Goal: Navigation & Orientation: Understand site structure

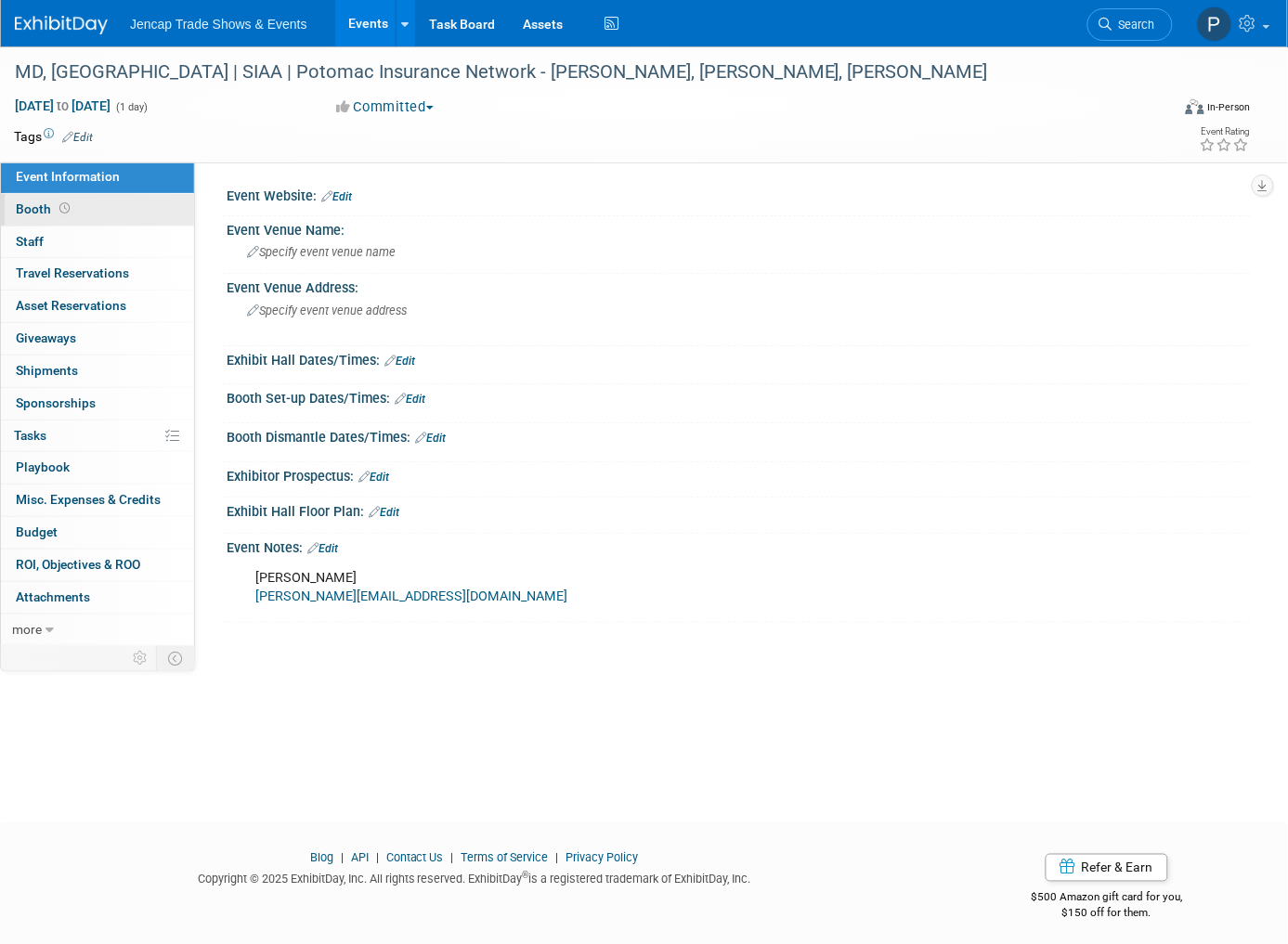
click at [48, 206] on span "Booth" at bounding box center [44, 208] width 57 height 15
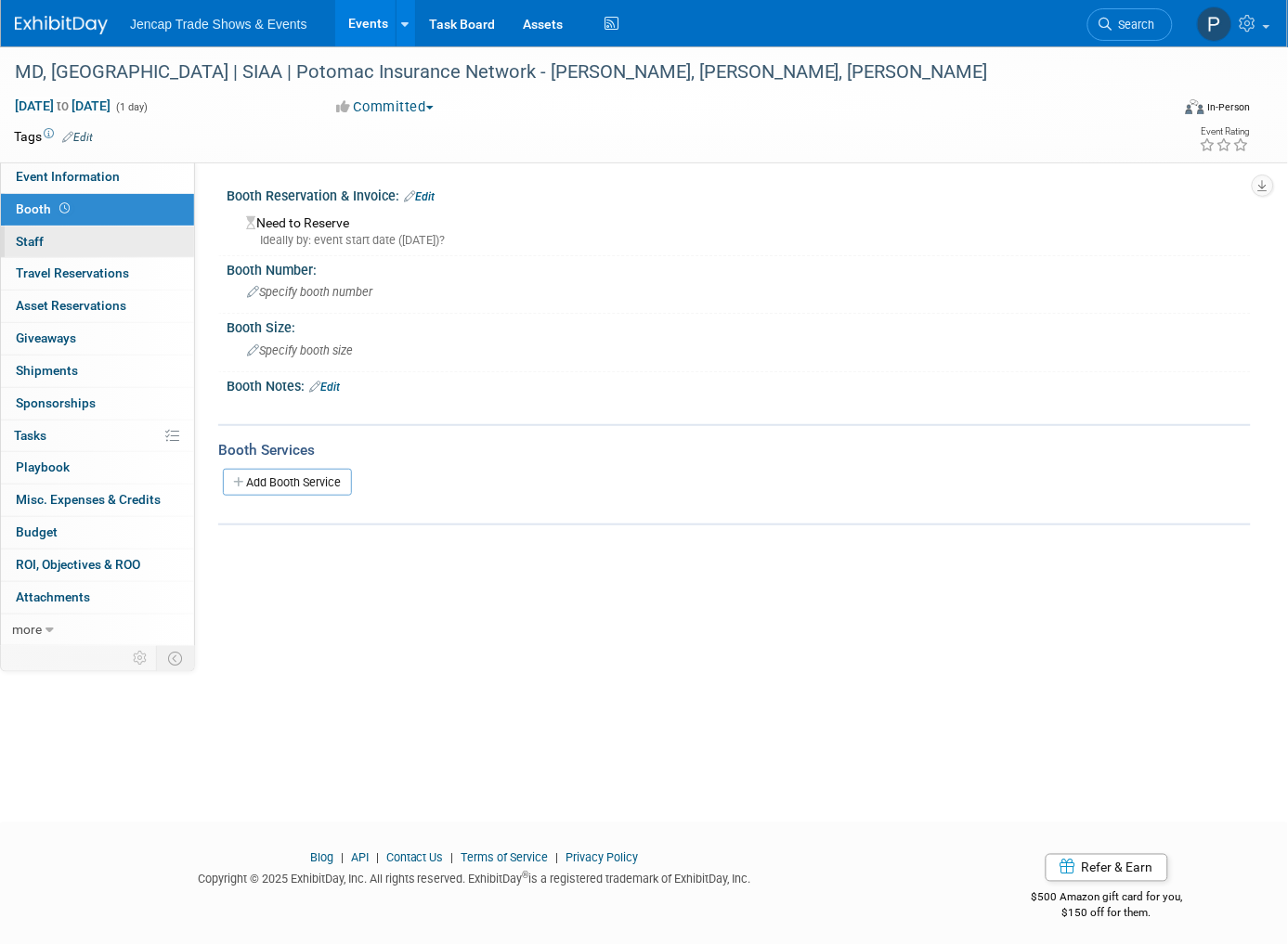
click at [38, 237] on span "Staff 0" at bounding box center [30, 241] width 28 height 15
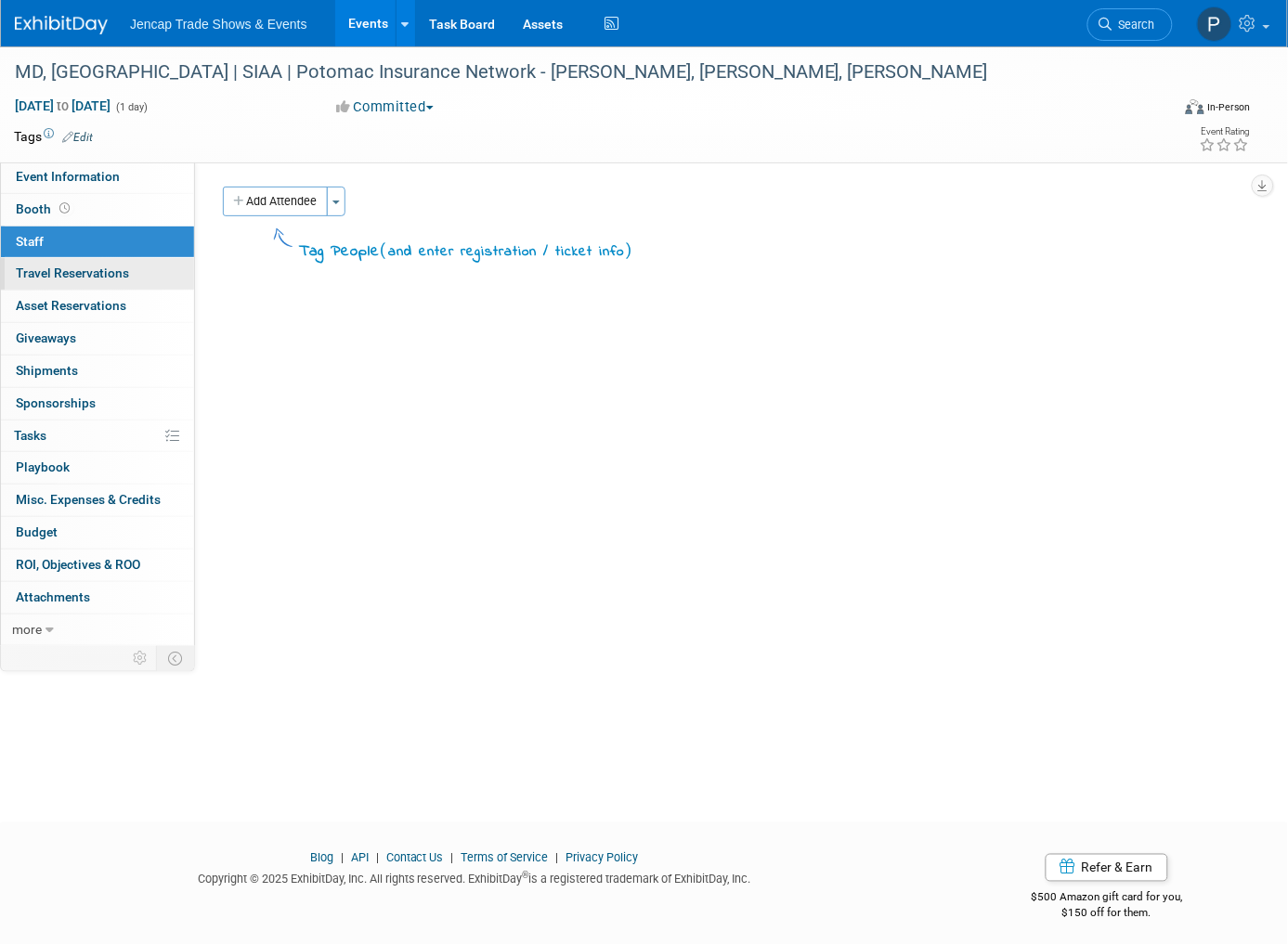
click at [38, 270] on span "Travel Reservations 0" at bounding box center [72, 272] width 113 height 15
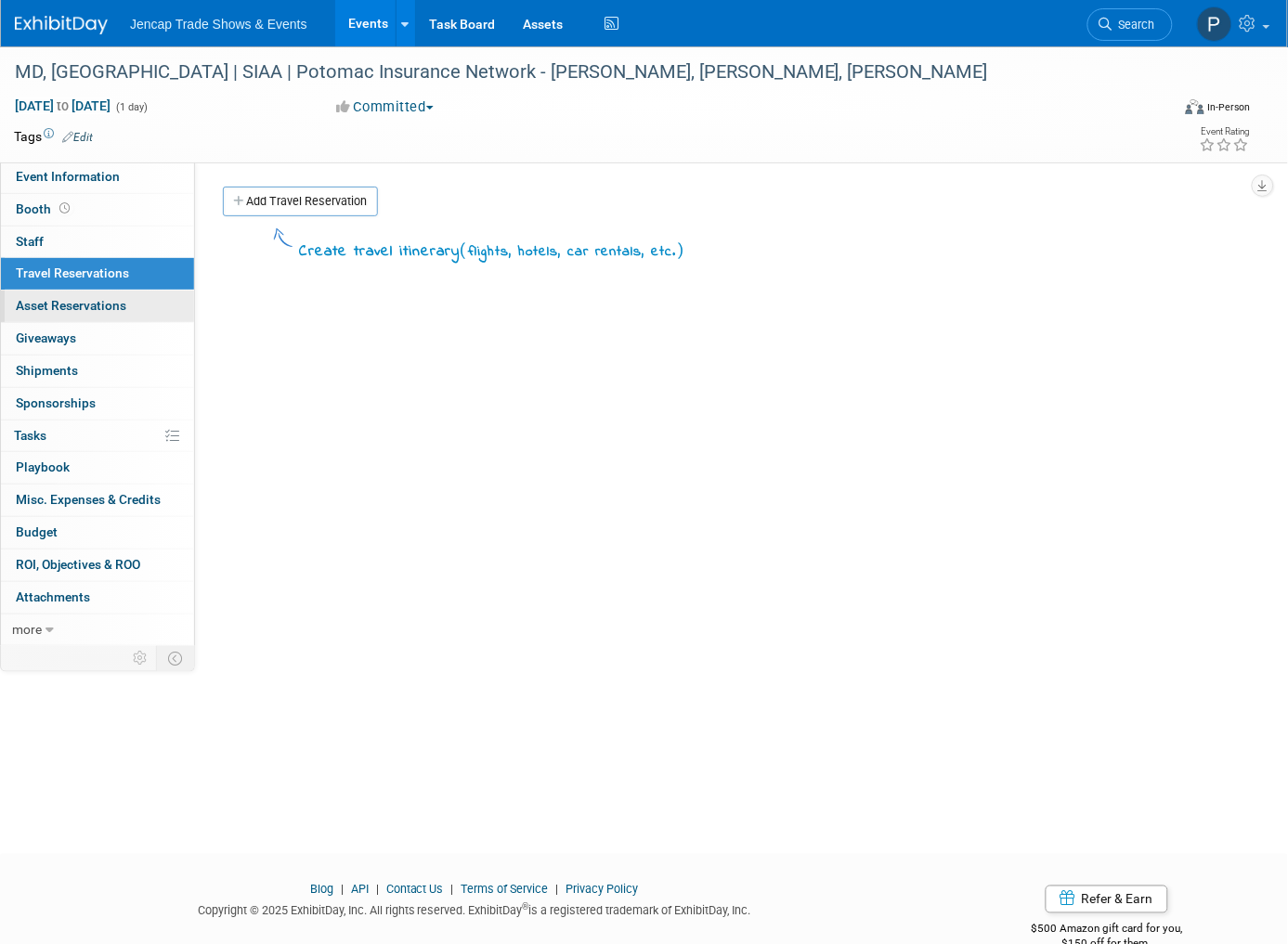
click at [38, 294] on link "0 Asset Reservations 0" at bounding box center [98, 307] width 193 height 32
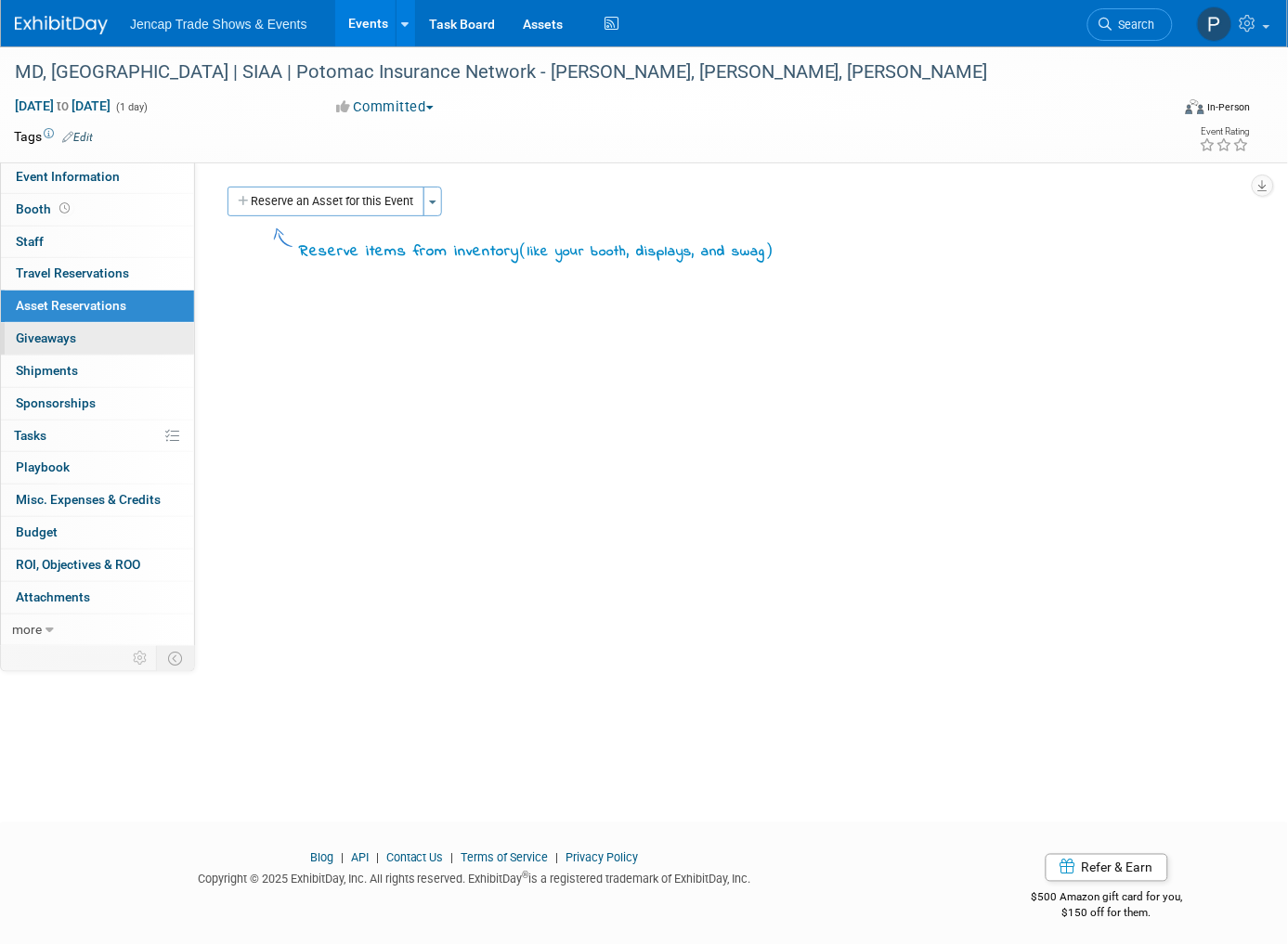
click at [38, 334] on span "Giveaways 0" at bounding box center [45, 337] width 60 height 15
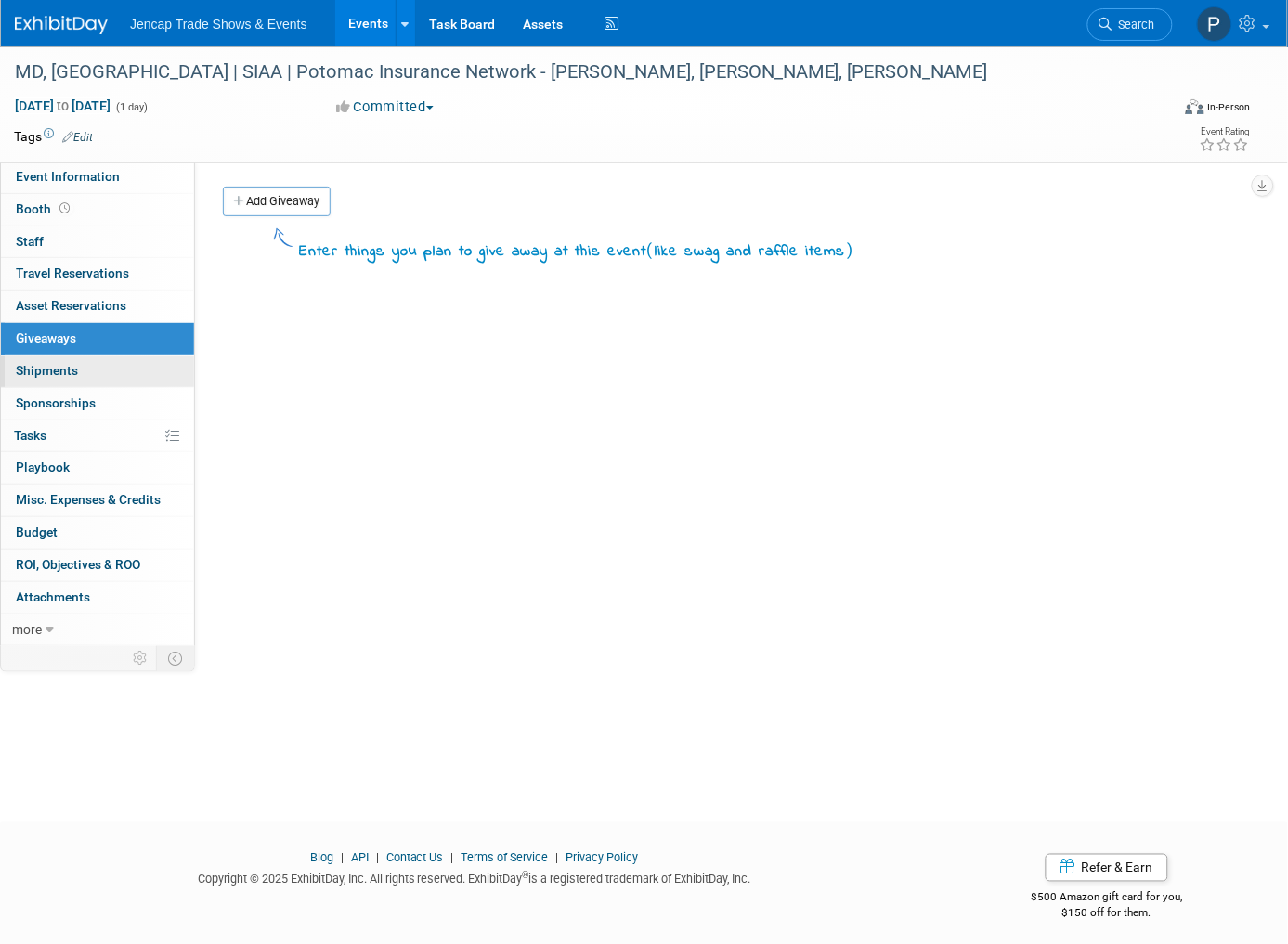
click at [39, 377] on span "Shipments 0" at bounding box center [46, 370] width 62 height 15
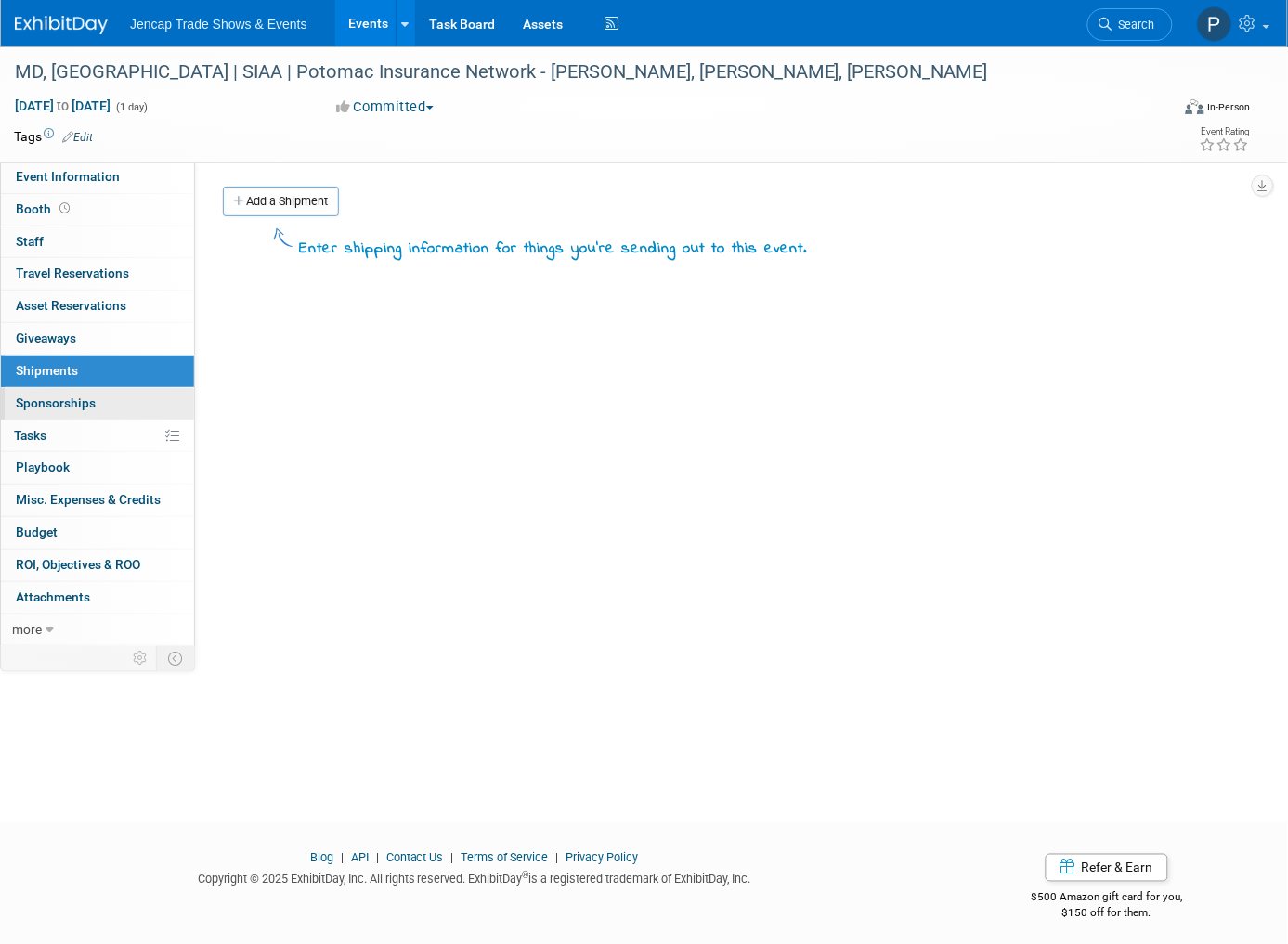
click at [40, 412] on link "0 Sponsorships 0" at bounding box center [98, 403] width 193 height 32
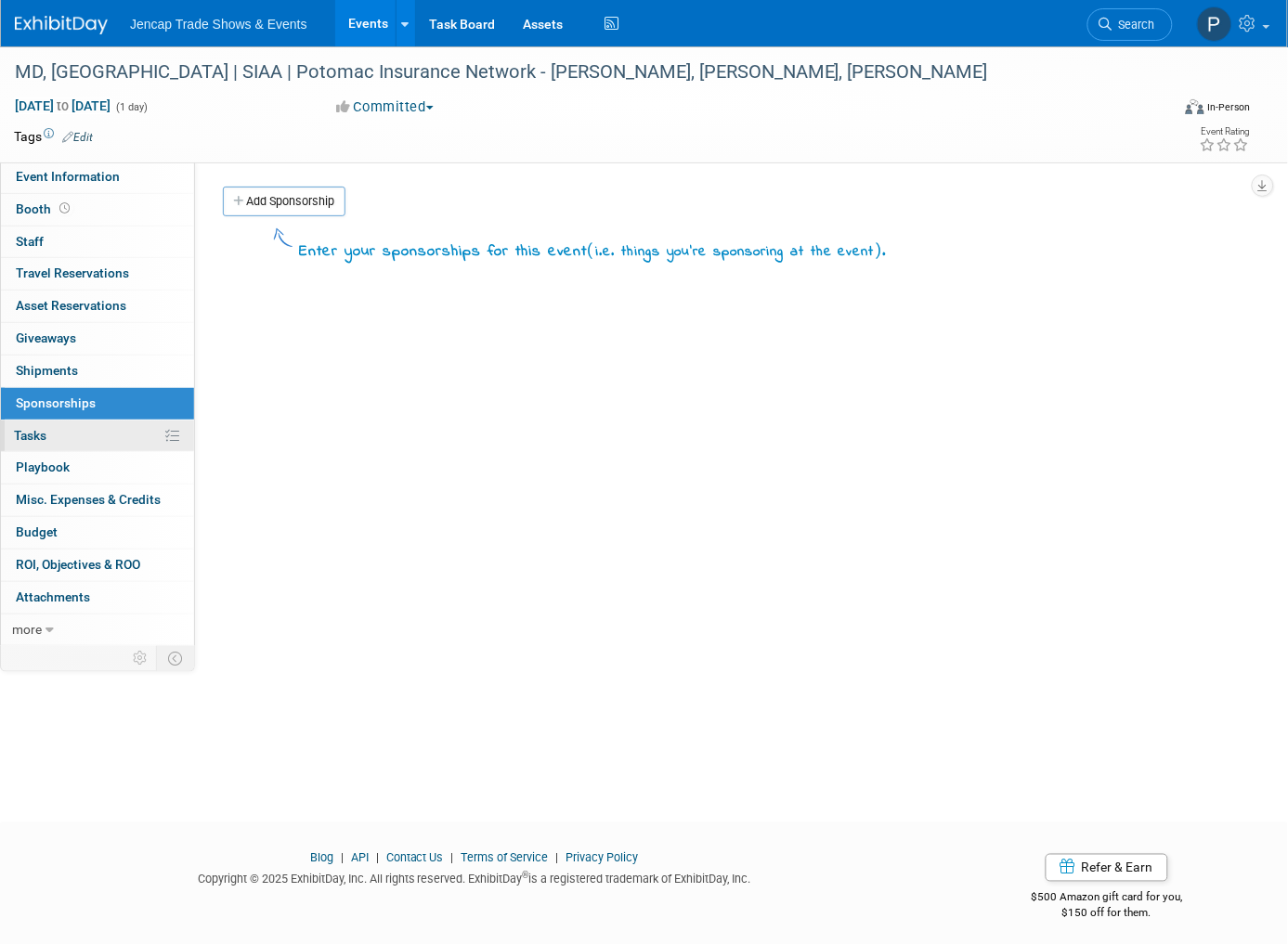
click at [43, 434] on span "Tasks 0%" at bounding box center [30, 435] width 33 height 15
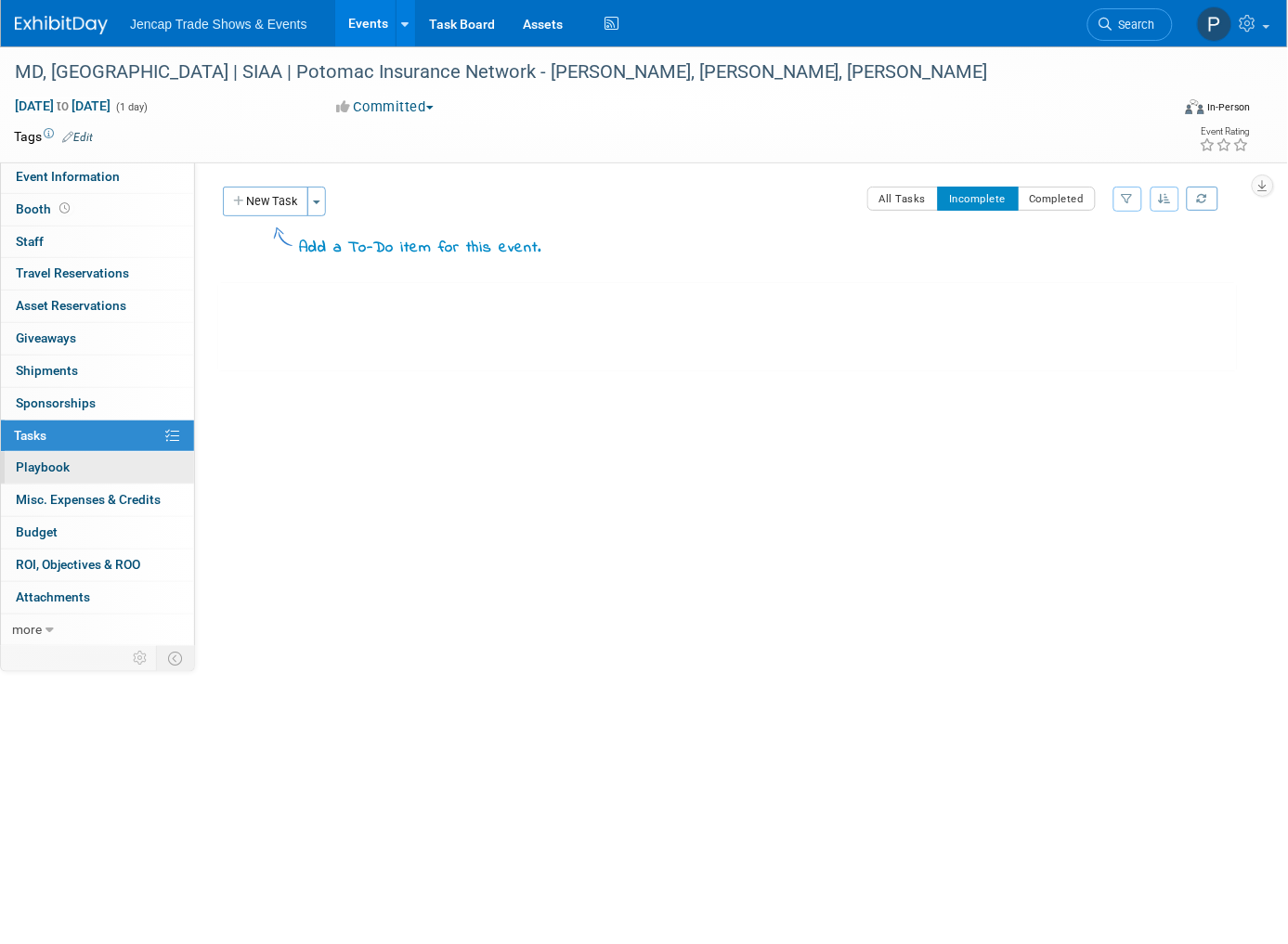
click at [48, 467] on span "Playbook 0" at bounding box center [42, 467] width 54 height 15
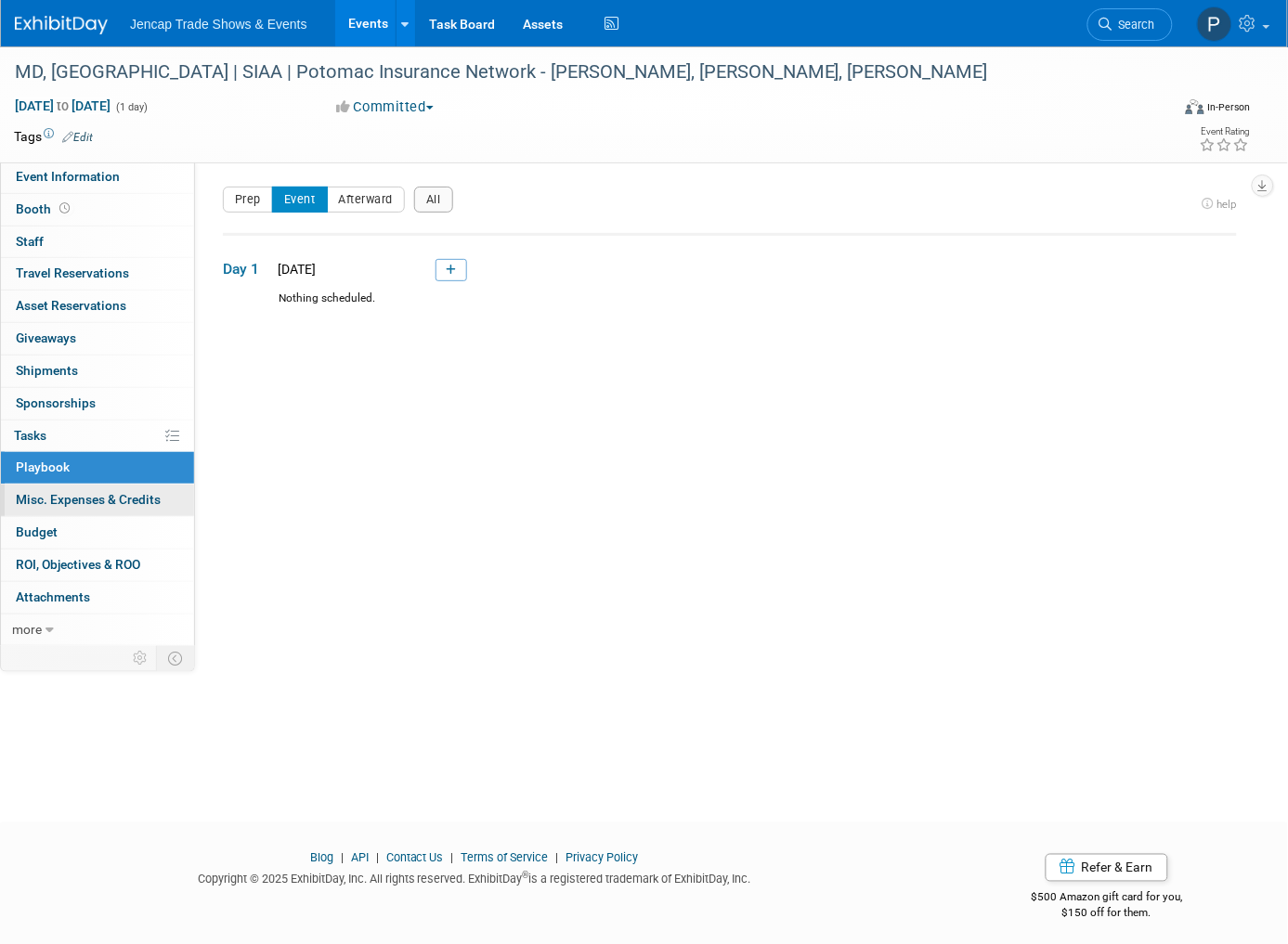
click at [49, 496] on span "Misc. Expenses & Credits 0" at bounding box center [88, 499] width 145 height 15
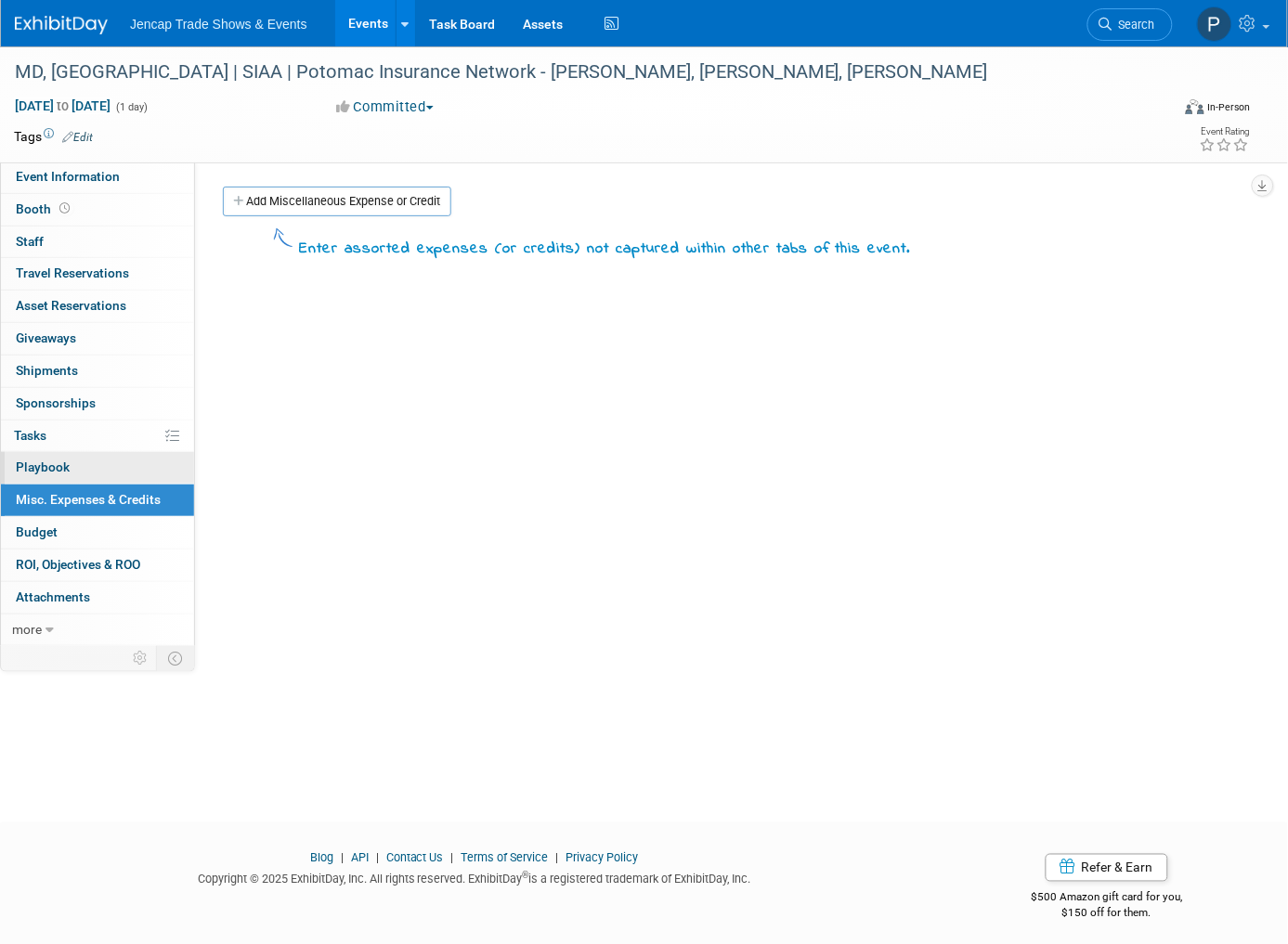
click at [58, 463] on span "Playbook 0" at bounding box center [42, 467] width 54 height 15
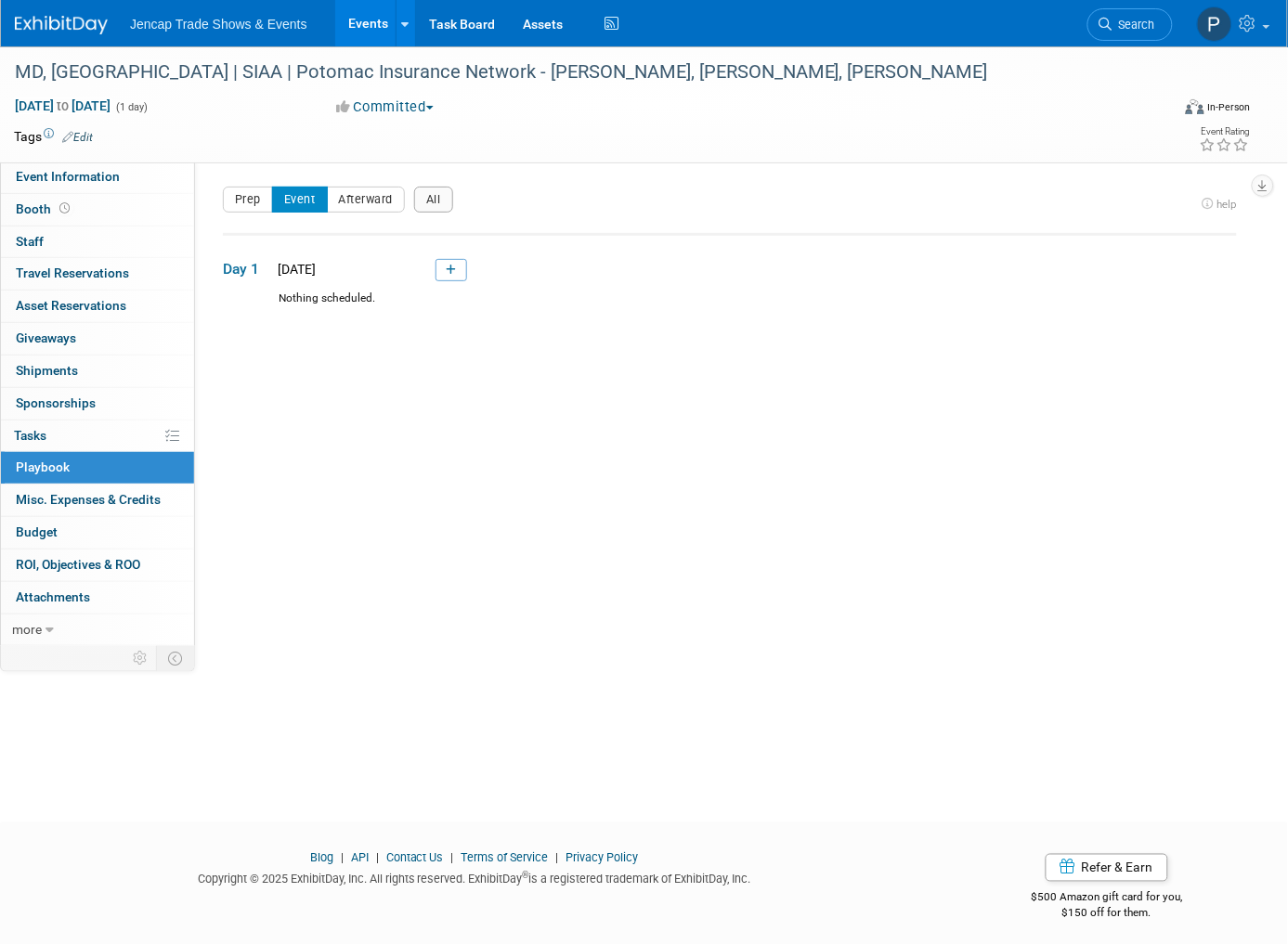
click at [450, 420] on div "Event Website: Edit Event Venue Name: Specify event venue name Event Venue Addr…" at bounding box center [723, 404] width 1055 height 486
